Goal: Transaction & Acquisition: Purchase product/service

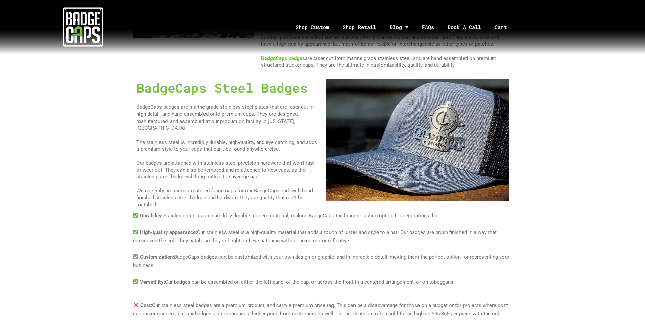
scroll to position [372, 0]
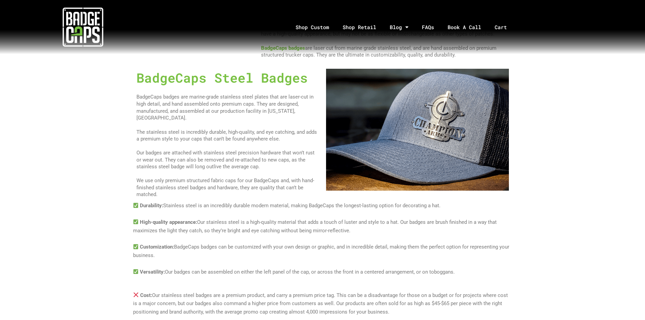
click at [450, 138] on img at bounding box center [417, 130] width 183 height 122
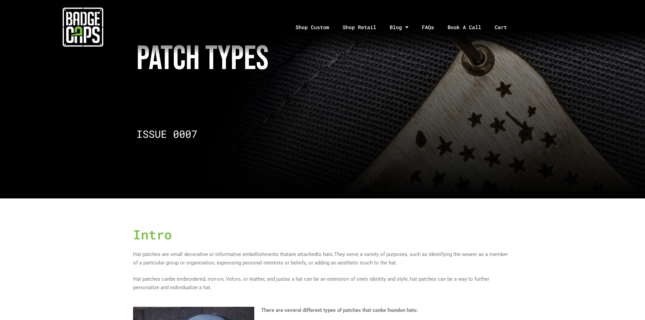
scroll to position [0, 0]
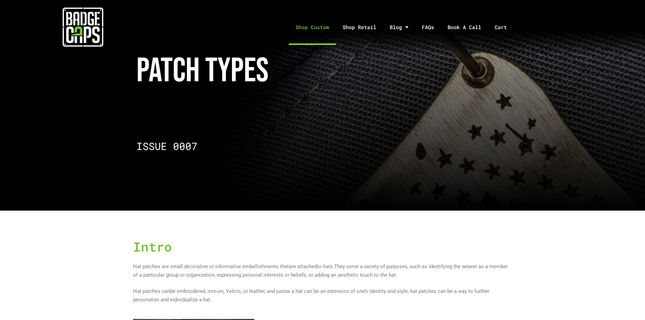
click at [325, 29] on link "Shop Custom" at bounding box center [312, 27] width 47 height 36
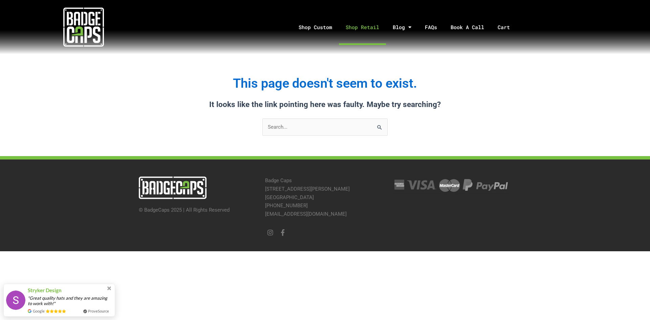
click at [363, 27] on link "Shop Retail" at bounding box center [362, 27] width 47 height 36
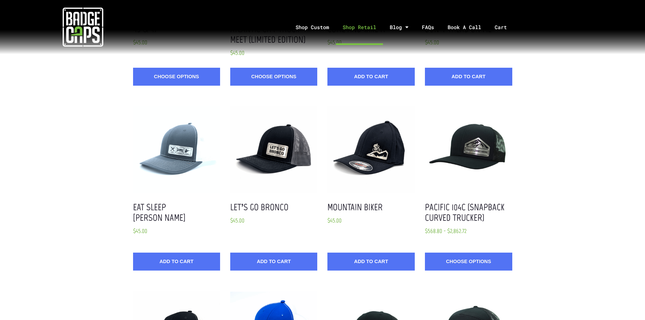
scroll to position [169, 0]
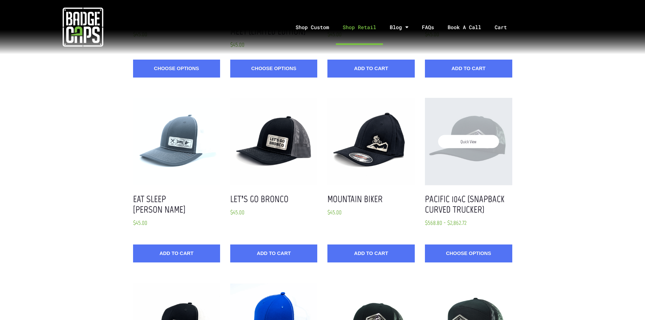
click at [473, 132] on div "Quick View" at bounding box center [468, 141] width 87 height 87
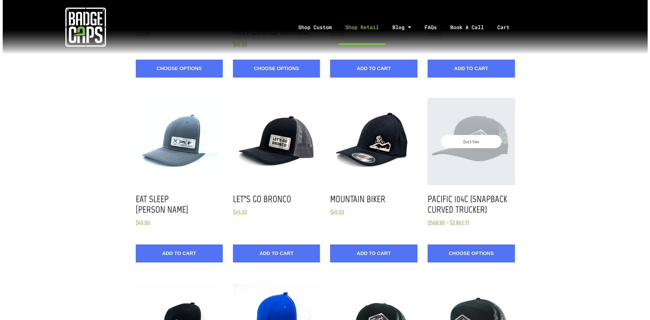
scroll to position [0, 0]
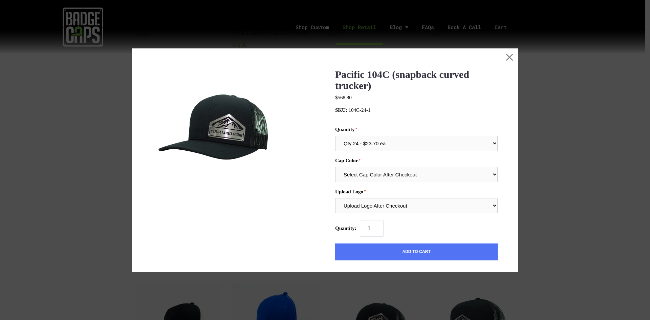
click at [229, 129] on img at bounding box center [214, 131] width 125 height 125
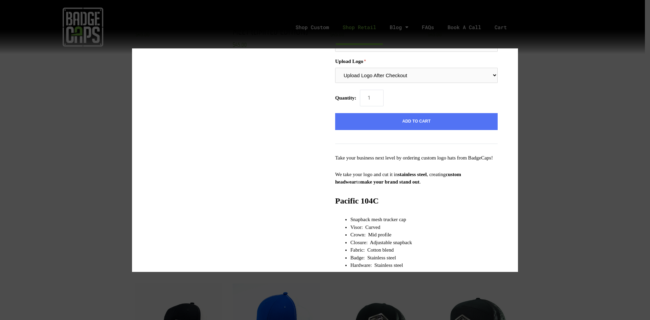
scroll to position [135, 0]
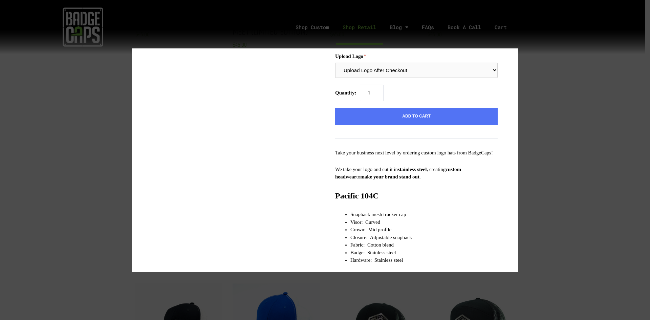
click at [98, 107] on div at bounding box center [325, 160] width 650 height 320
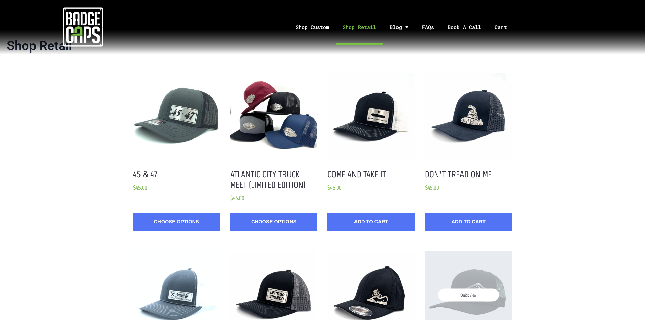
scroll to position [0, 0]
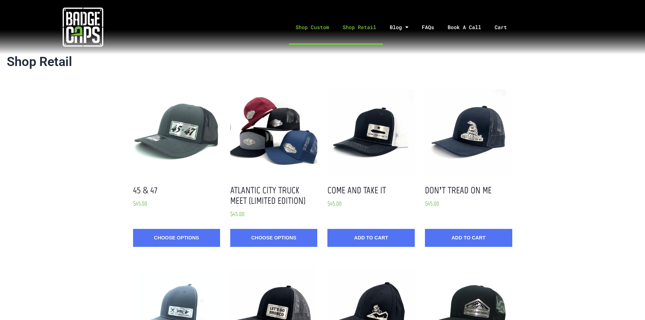
click at [301, 27] on link "Shop Custom" at bounding box center [312, 27] width 47 height 36
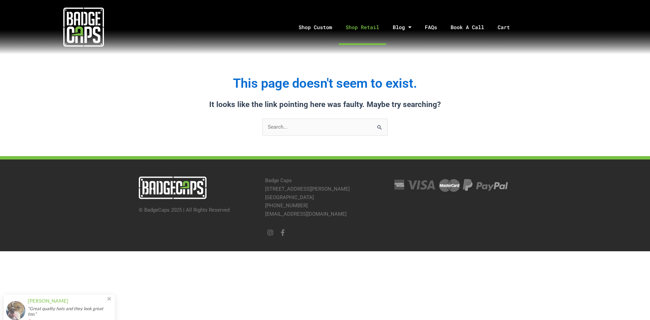
click at [361, 29] on link "Shop Retail" at bounding box center [362, 27] width 47 height 36
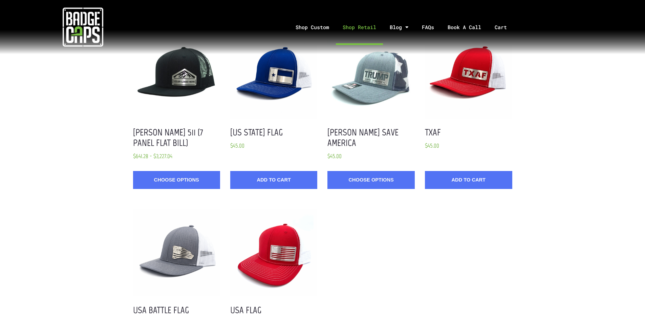
scroll to position [643, 0]
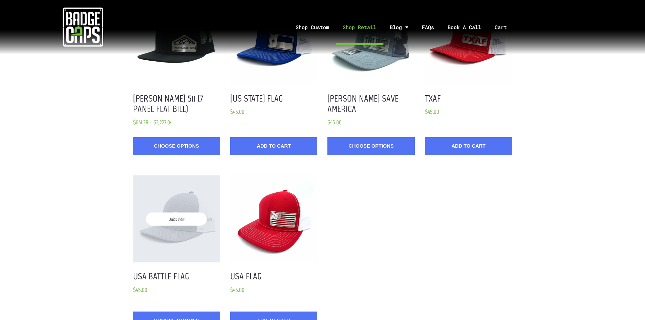
click at [183, 195] on div "Quick View" at bounding box center [176, 218] width 87 height 87
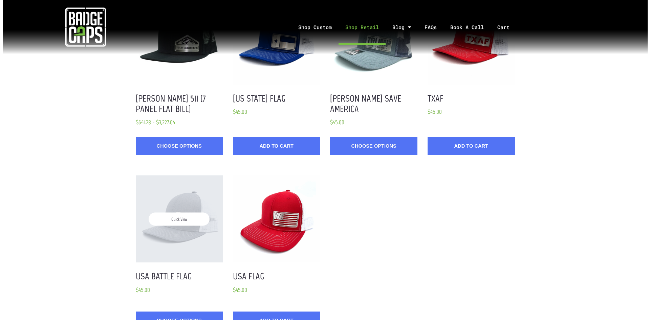
scroll to position [0, 0]
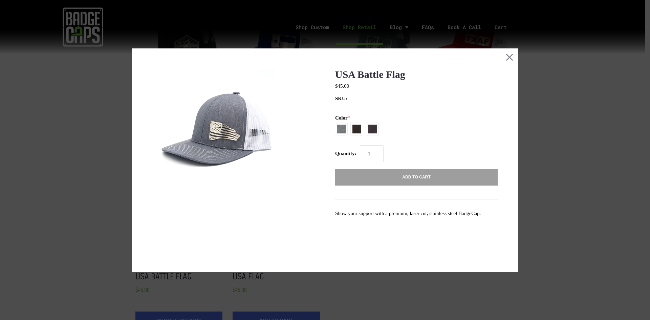
click at [220, 134] on img at bounding box center [214, 131] width 125 height 125
click at [504, 58] on button "Close this dialog window" at bounding box center [509, 56] width 17 height 17
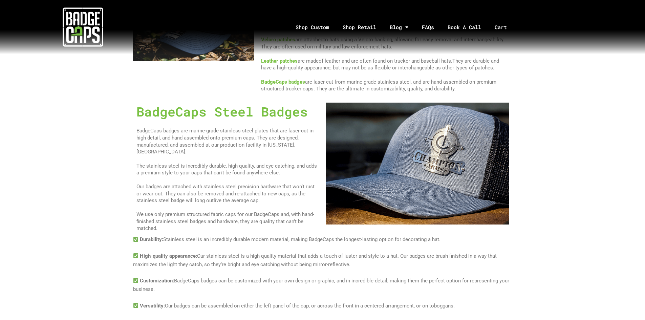
scroll to position [305, 0]
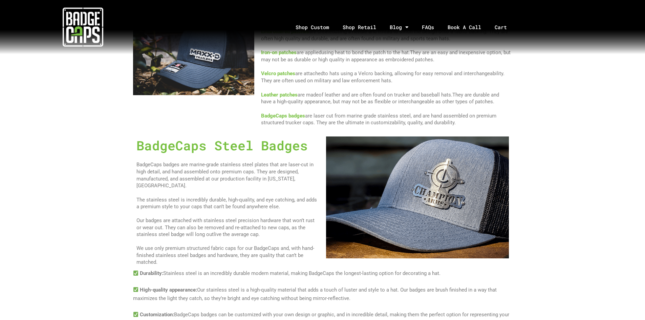
click at [451, 205] on img at bounding box center [417, 197] width 183 height 122
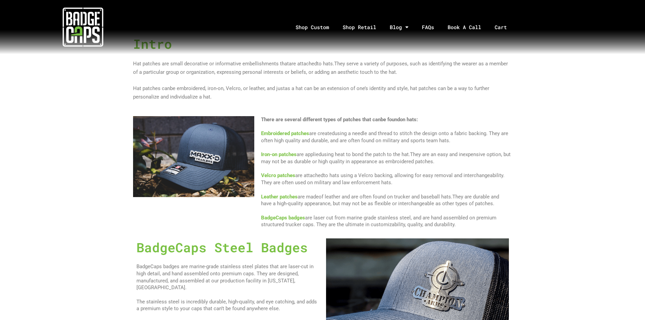
scroll to position [203, 0]
click at [355, 29] on link "Shop Retail" at bounding box center [359, 27] width 47 height 36
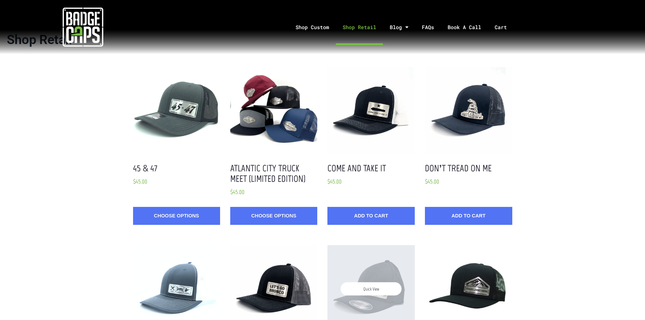
scroll to position [34, 0]
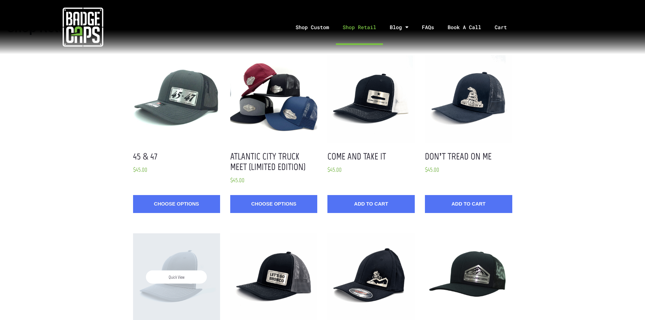
click at [180, 261] on div "Quick View" at bounding box center [176, 276] width 87 height 87
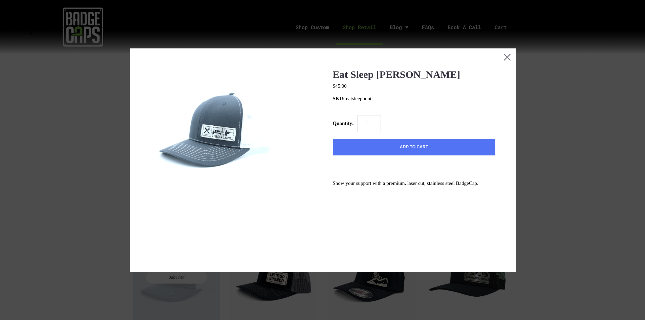
scroll to position [0, 0]
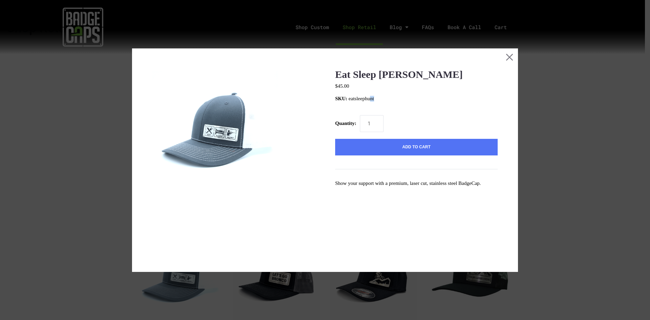
drag, startPoint x: 384, startPoint y: 99, endPoint x: 367, endPoint y: 100, distance: 16.6
click at [367, 100] on span "SKU: eatsleephunt" at bounding box center [416, 99] width 162 height 6
drag, startPoint x: 506, startPoint y: 58, endPoint x: 503, endPoint y: 65, distance: 7.6
click at [506, 58] on button "Close this dialog window" at bounding box center [509, 56] width 17 height 17
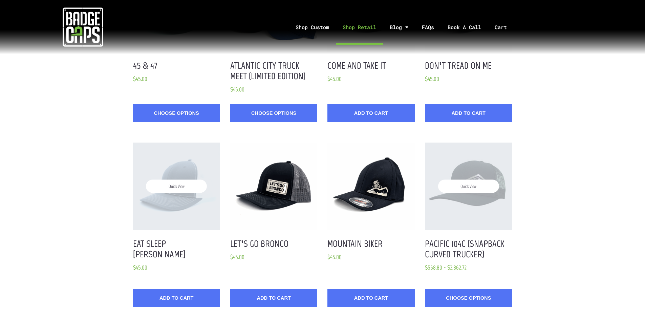
scroll to position [136, 0]
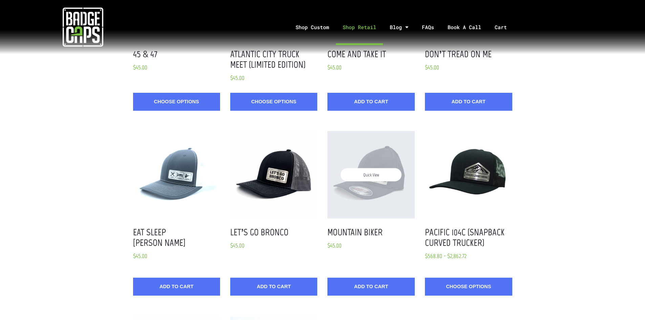
click at [383, 170] on span "Quick View" at bounding box center [370, 174] width 61 height 13
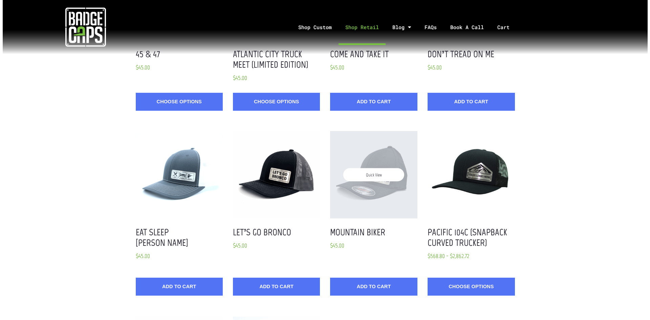
scroll to position [0, 0]
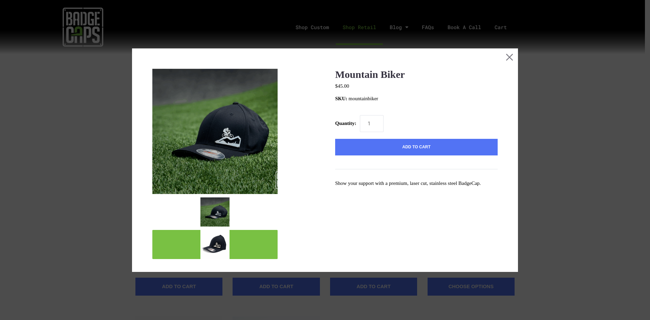
click at [219, 246] on img "mark as featured image" at bounding box center [214, 244] width 29 height 29
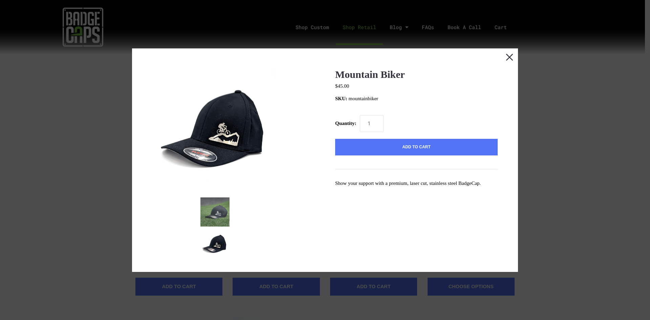
click at [505, 57] on button "Close this dialog window" at bounding box center [509, 56] width 17 height 17
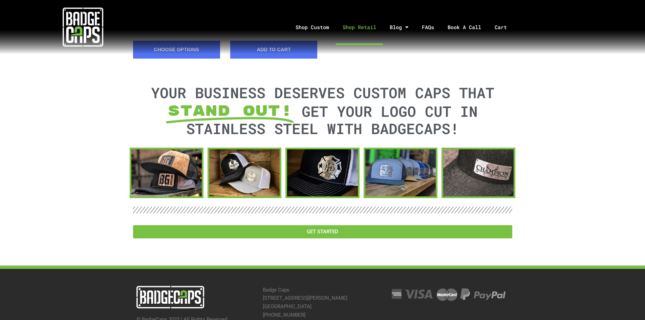
scroll to position [914, 0]
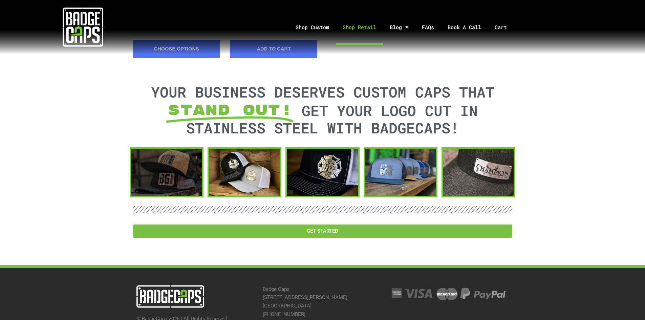
click at [167, 161] on div at bounding box center [166, 172] width 70 height 47
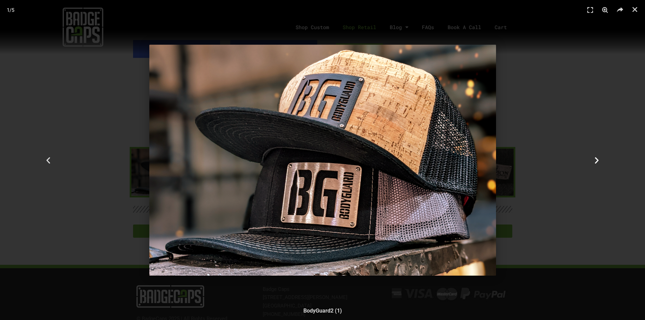
click at [597, 161] on icon "Next slide" at bounding box center [596, 160] width 8 height 8
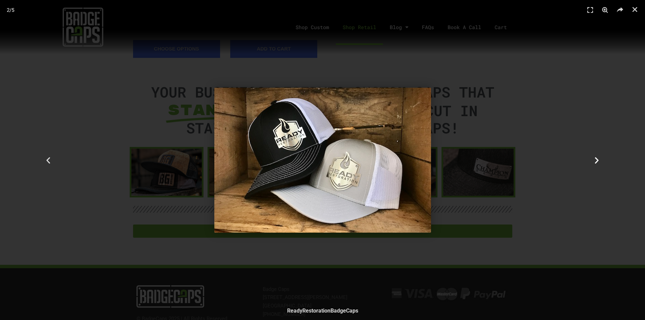
click at [595, 160] on icon "Next slide" at bounding box center [596, 160] width 8 height 8
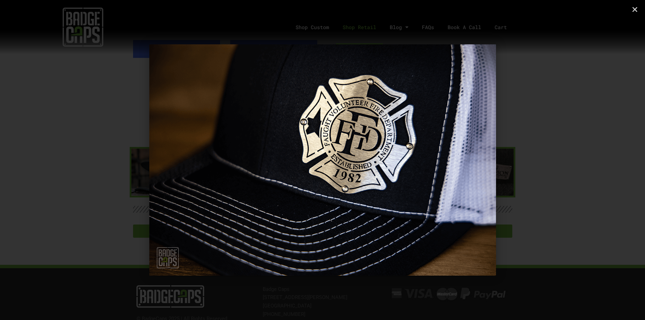
click at [595, 160] on icon "Next slide" at bounding box center [596, 160] width 8 height 8
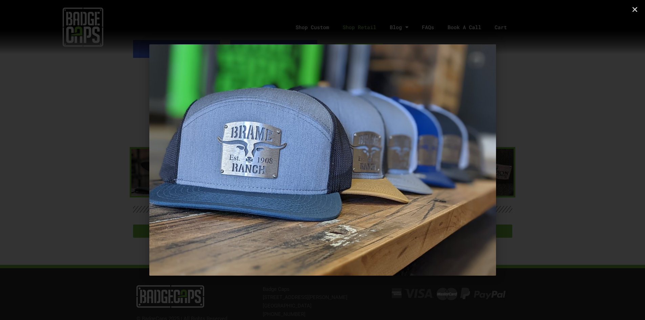
click at [595, 160] on icon "Next slide" at bounding box center [596, 160] width 8 height 8
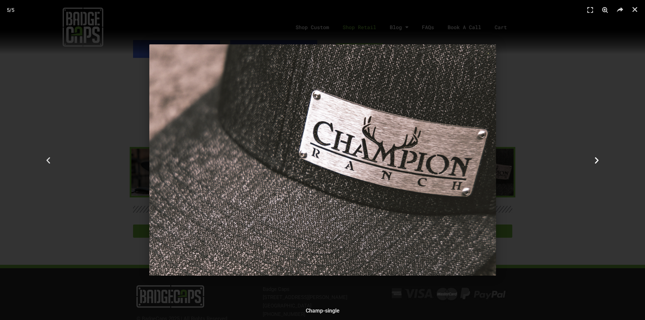
click at [595, 160] on icon "Next slide" at bounding box center [596, 160] width 8 height 8
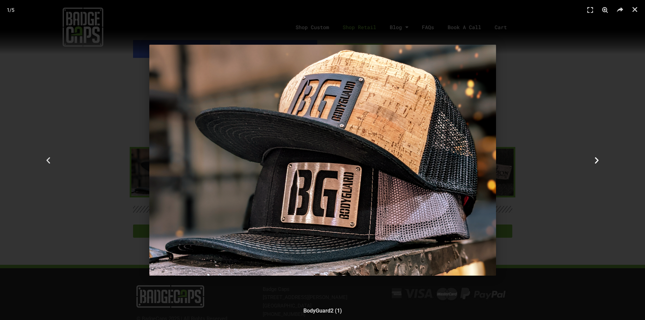
click at [595, 160] on icon "Next slide" at bounding box center [596, 160] width 8 height 8
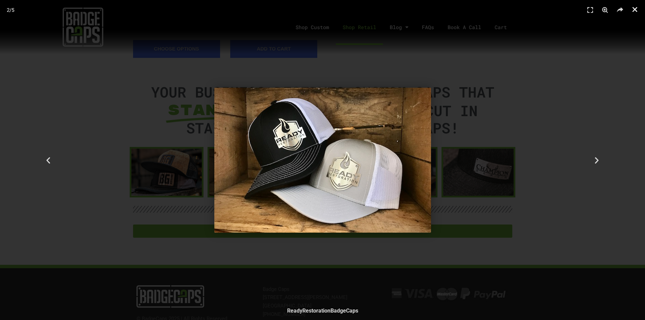
click at [636, 10] on icon "Close (Esc)" at bounding box center [634, 9] width 7 height 7
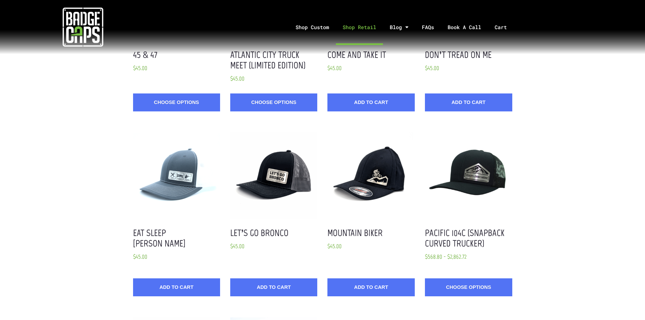
scroll to position [237, 0]
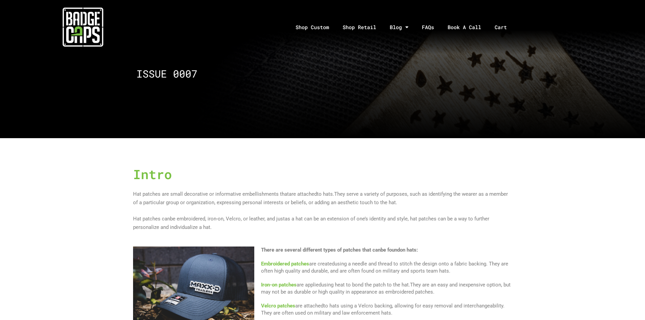
scroll to position [34, 0]
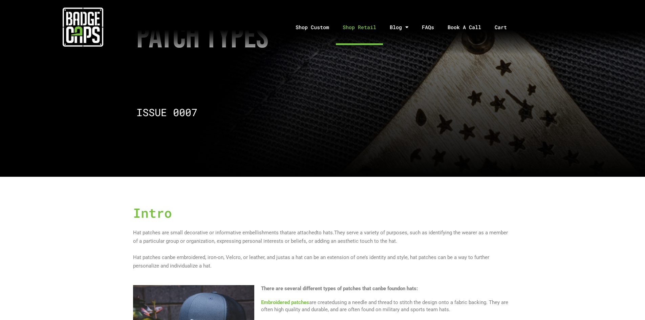
click at [357, 28] on link "Shop Retail" at bounding box center [359, 27] width 47 height 36
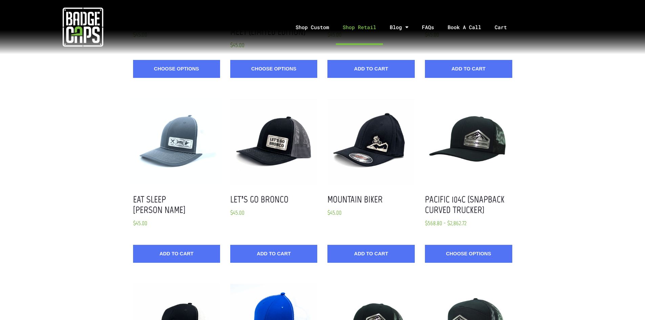
scroll to position [169, 0]
